Goal: Navigation & Orientation: Find specific page/section

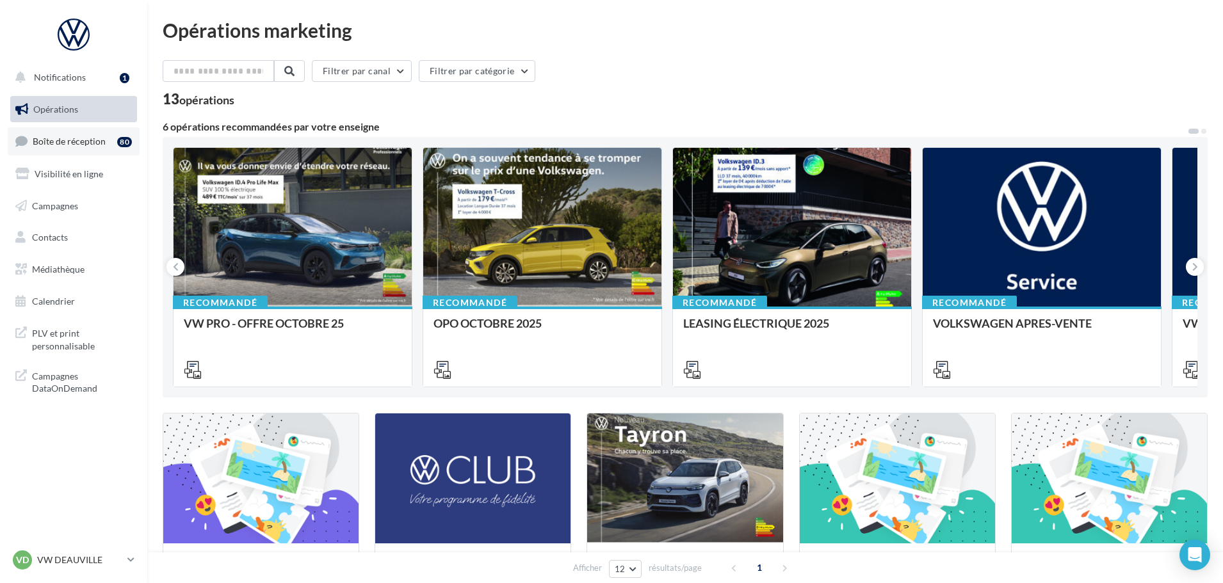
click at [80, 131] on link "Boîte de réception 80" at bounding box center [74, 141] width 132 height 28
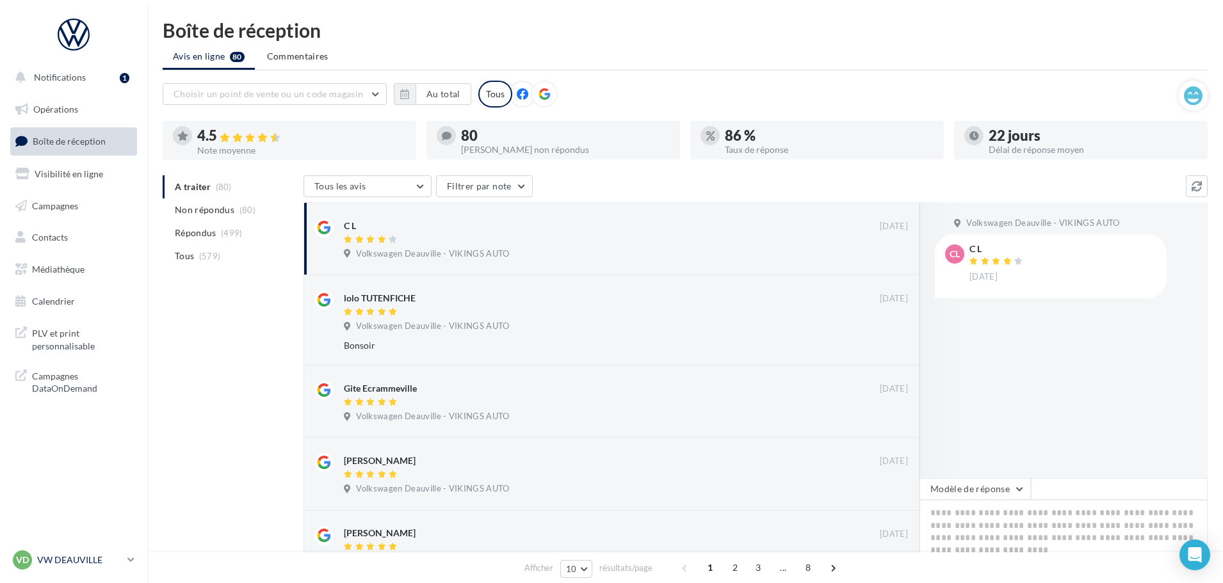
click at [63, 558] on p "VW DEAUVILLE" at bounding box center [79, 560] width 85 height 13
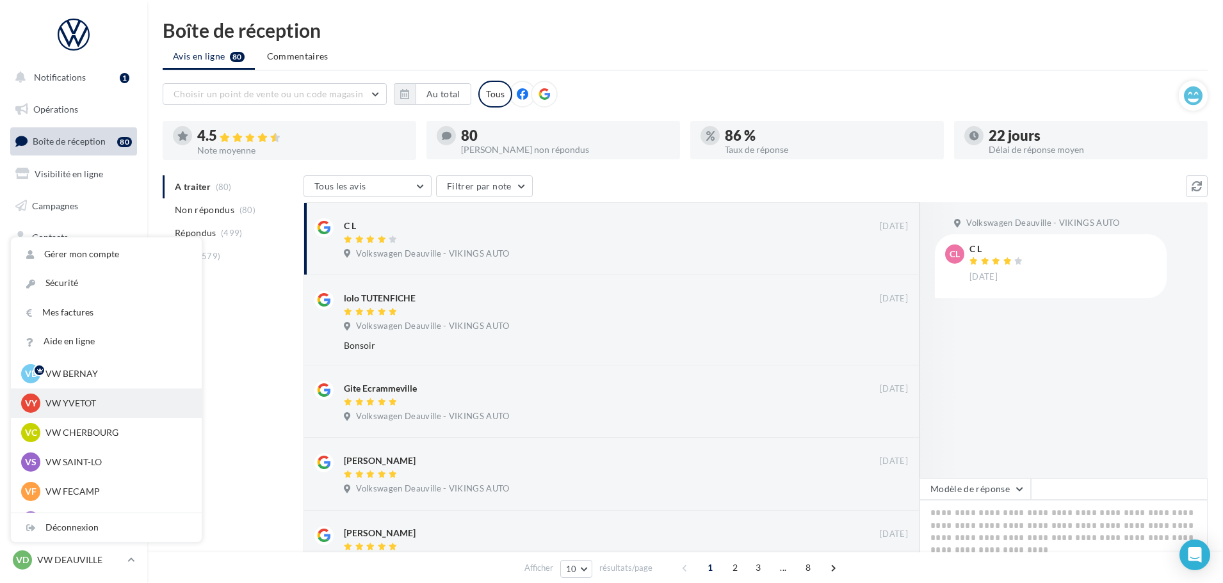
scroll to position [64, 0]
click at [95, 437] on p "VW SAINT-LO" at bounding box center [115, 434] width 141 height 13
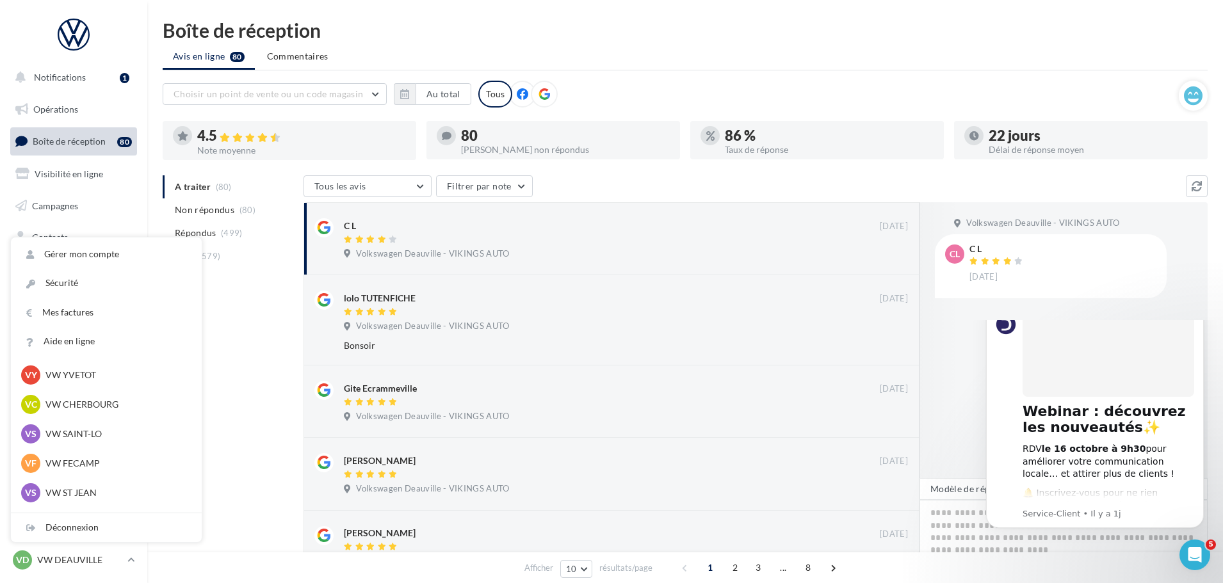
scroll to position [0, 0]
